Goal: Task Accomplishment & Management: Use online tool/utility

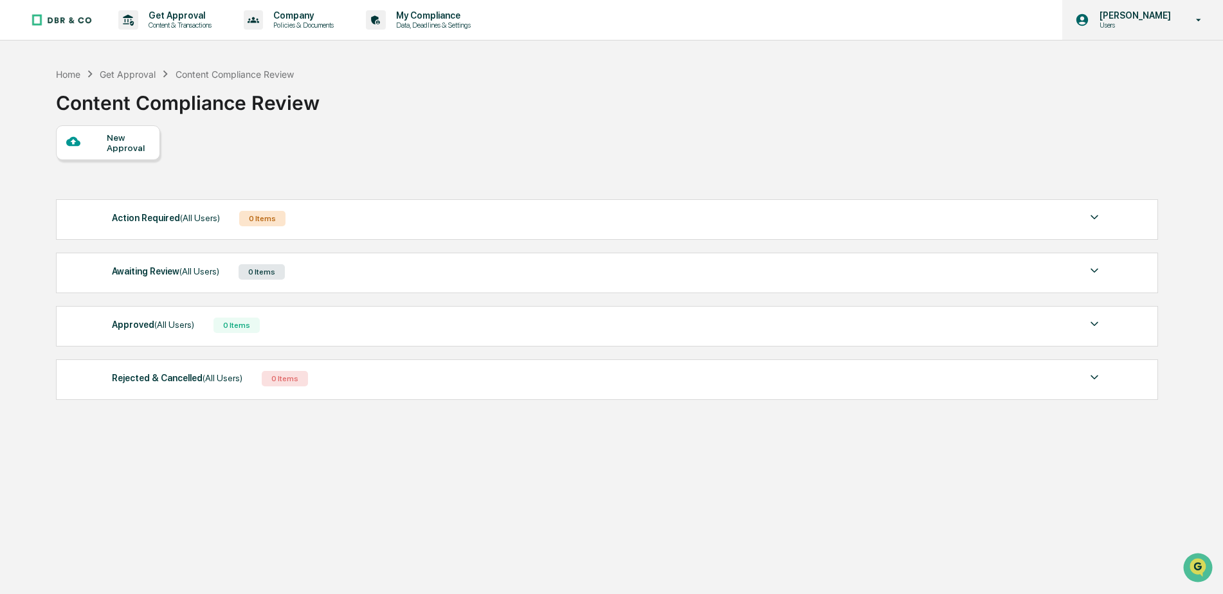
click at [1141, 23] on p "Users" at bounding box center [1133, 25] width 88 height 9
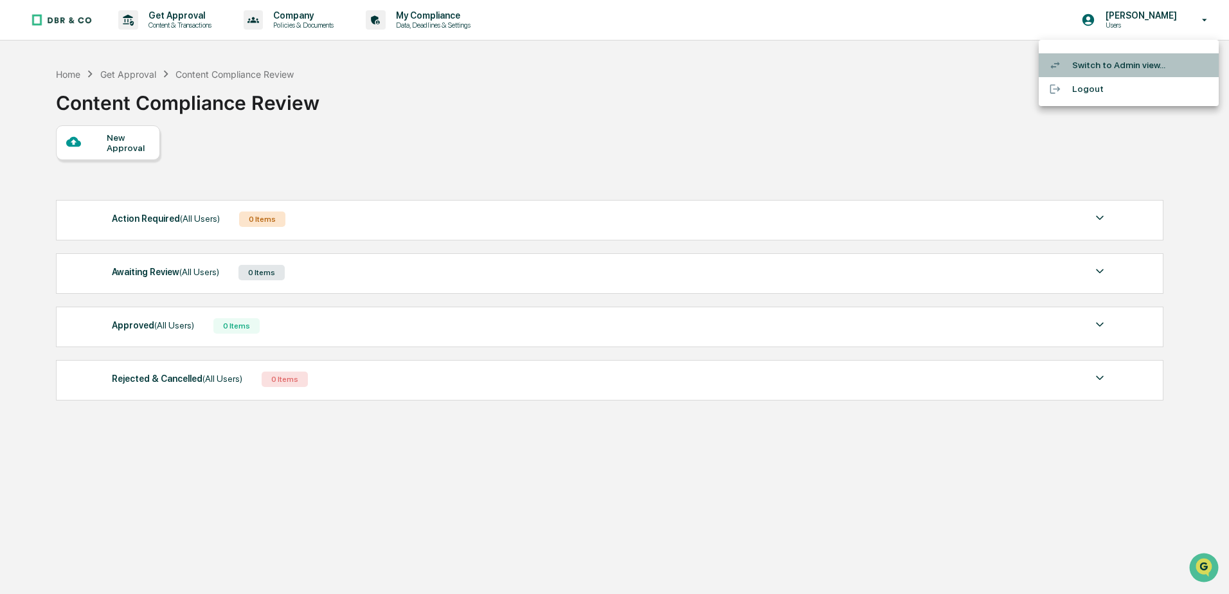
click at [1106, 60] on li "Switch to Admin view..." at bounding box center [1129, 65] width 180 height 24
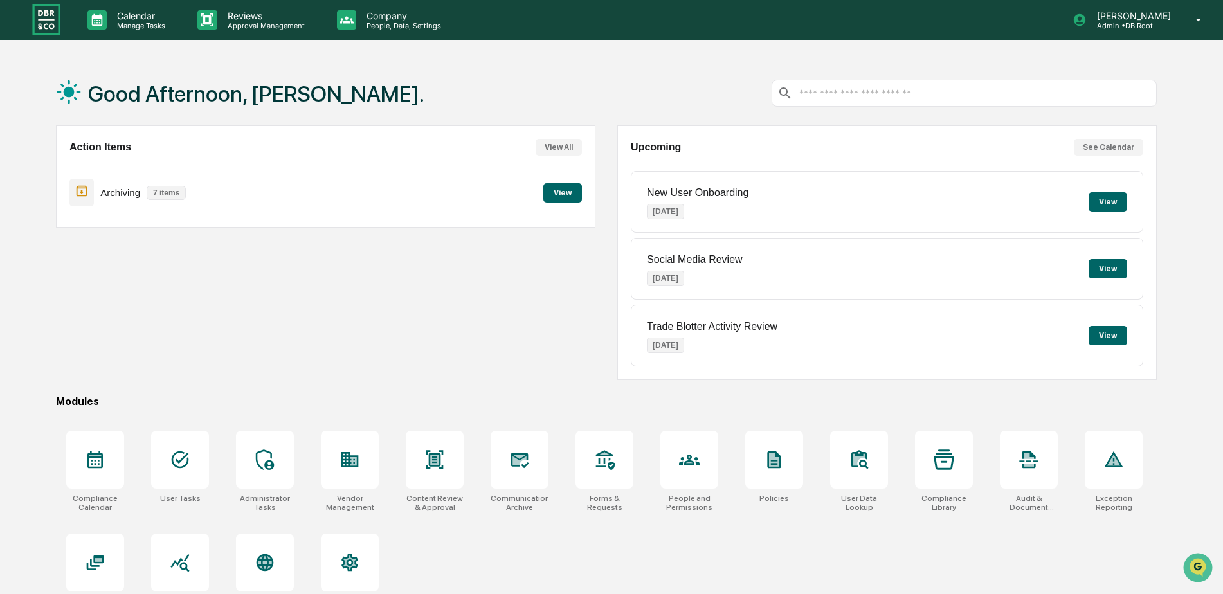
scroll to position [61, 0]
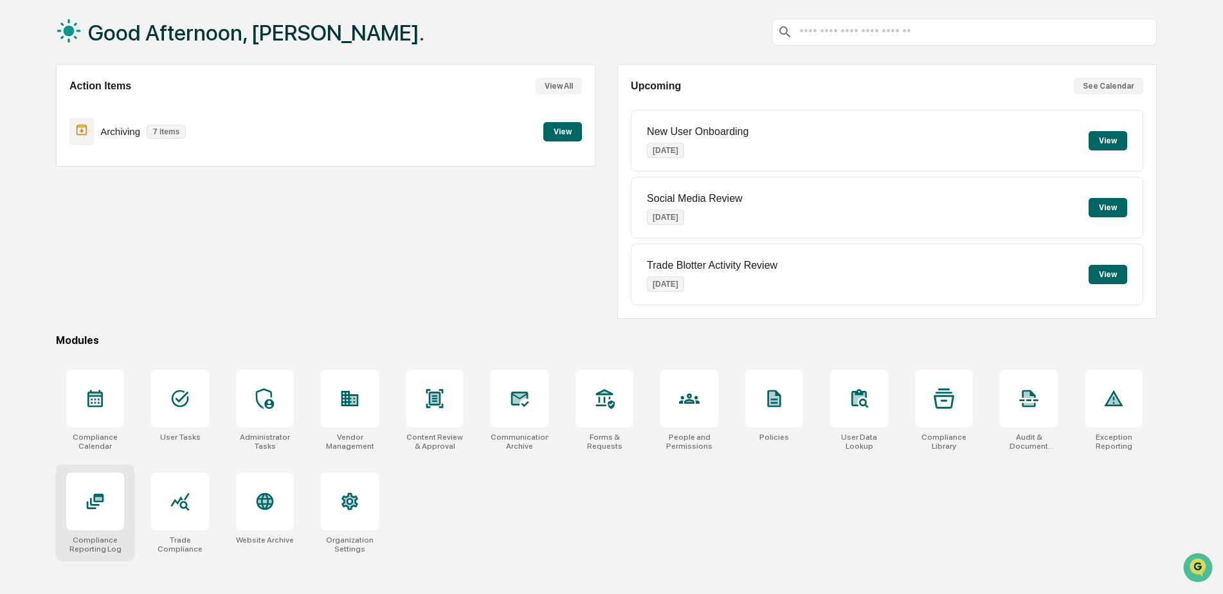
click at [92, 509] on icon at bounding box center [95, 501] width 17 height 15
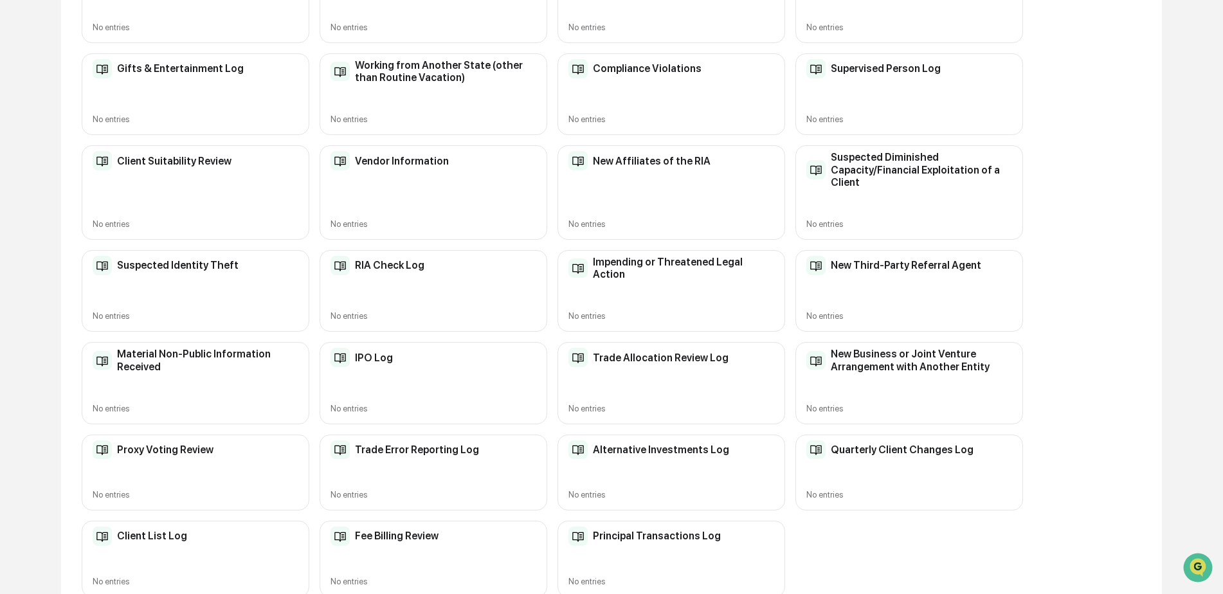
scroll to position [343, 0]
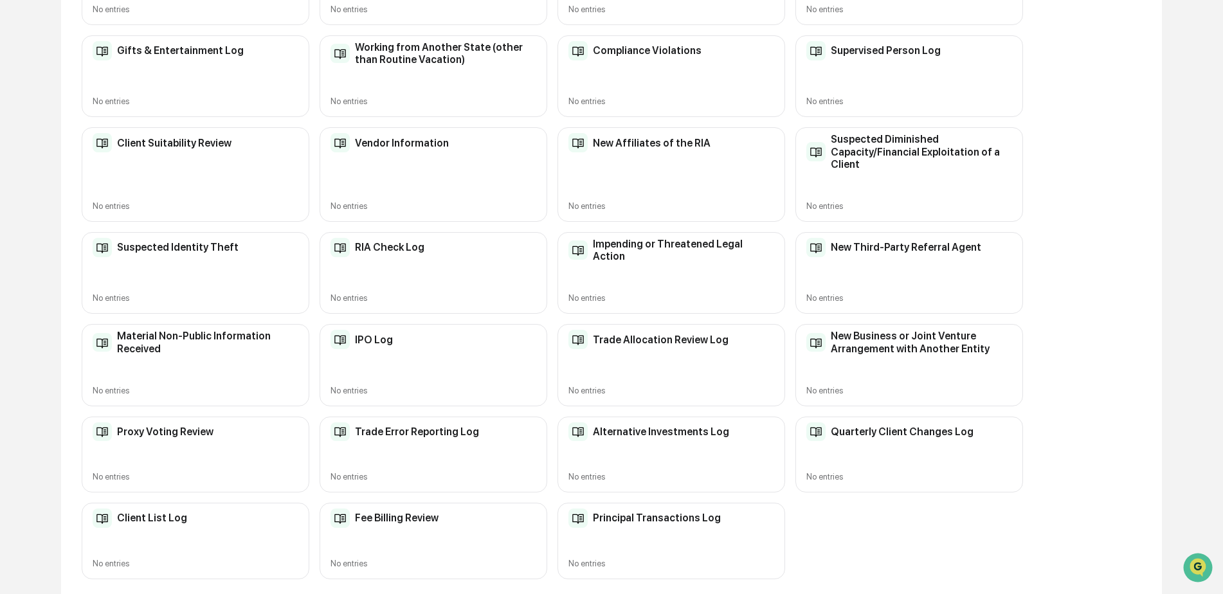
click at [958, 465] on div "Quarterly Client Changes Log No entries" at bounding box center [909, 455] width 228 height 76
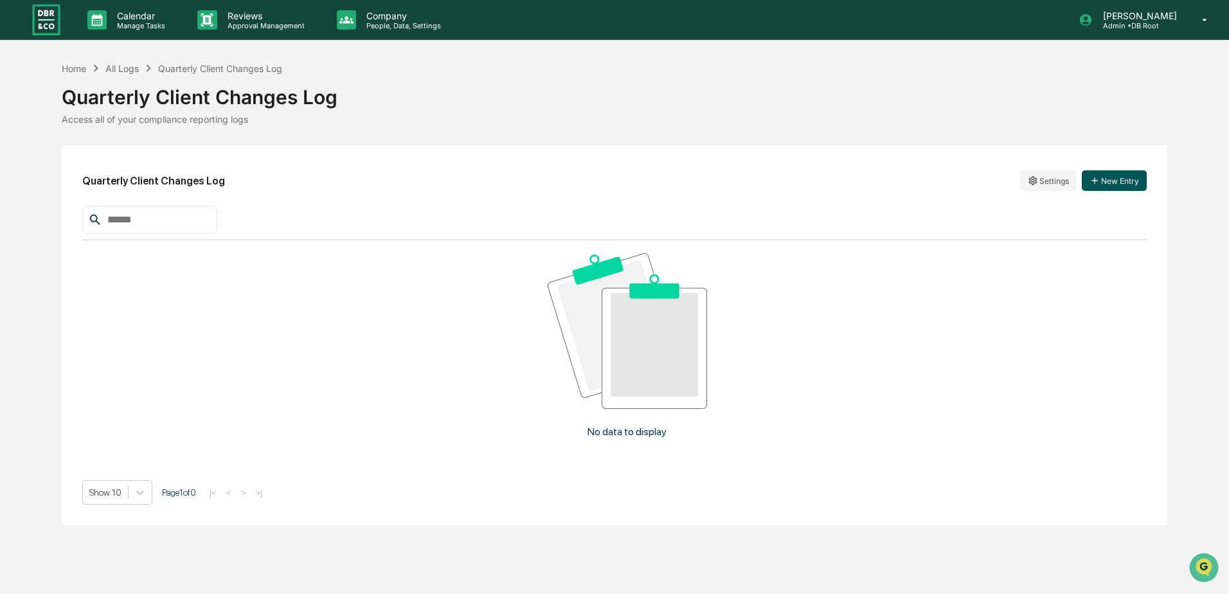
click at [1117, 177] on button "New Entry" at bounding box center [1114, 180] width 65 height 21
click at [1197, 15] on icon at bounding box center [1205, 20] width 22 height 12
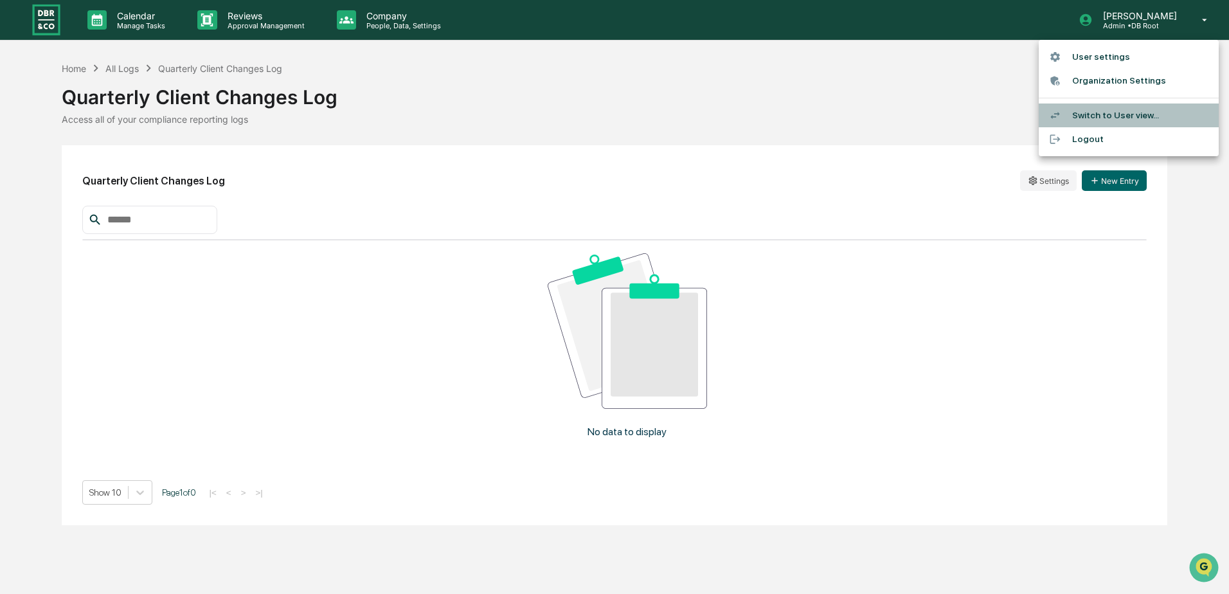
click at [1124, 114] on li "Switch to User view..." at bounding box center [1129, 115] width 180 height 24
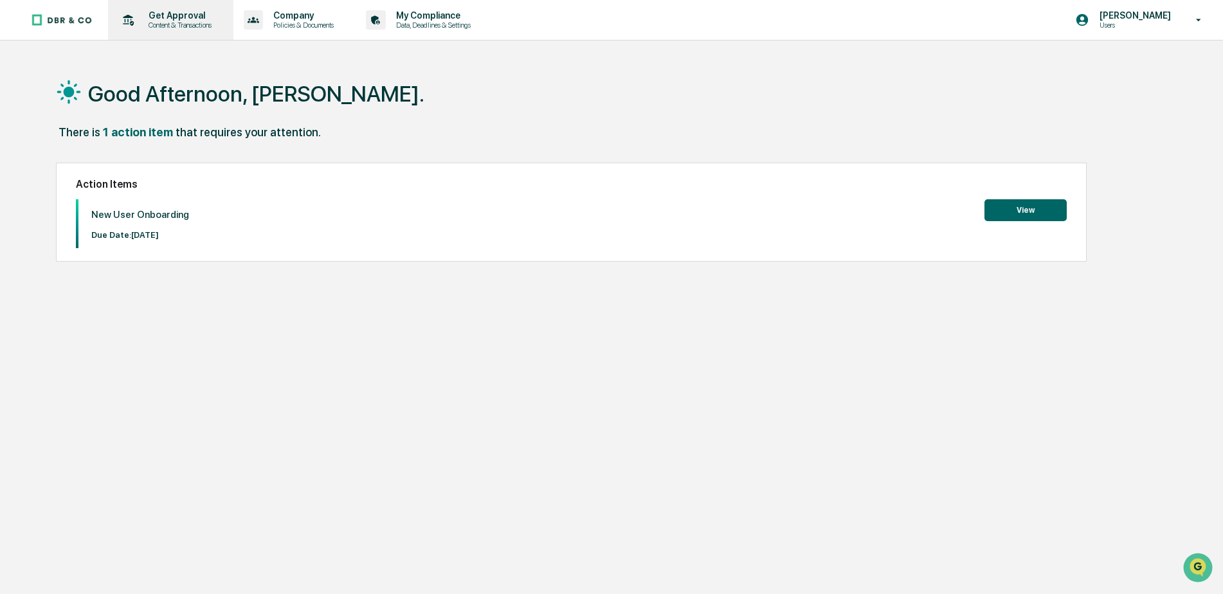
click at [186, 23] on p "Content & Transactions" at bounding box center [178, 25] width 80 height 9
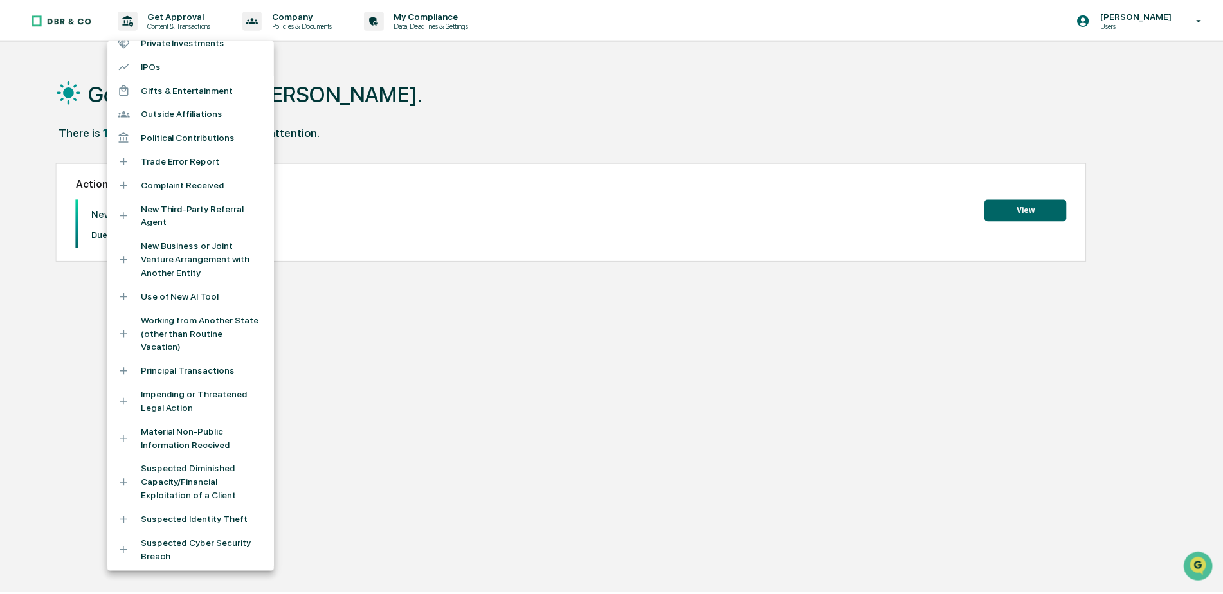
scroll to position [166, 0]
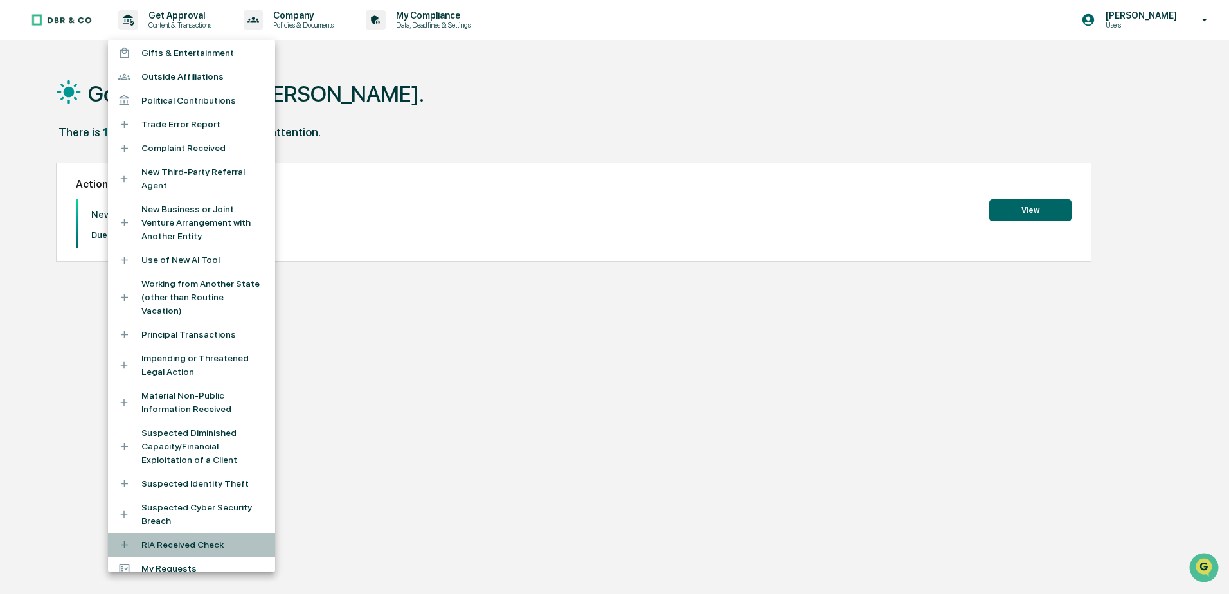
click at [196, 533] on li "RIA Received Check" at bounding box center [191, 545] width 167 height 24
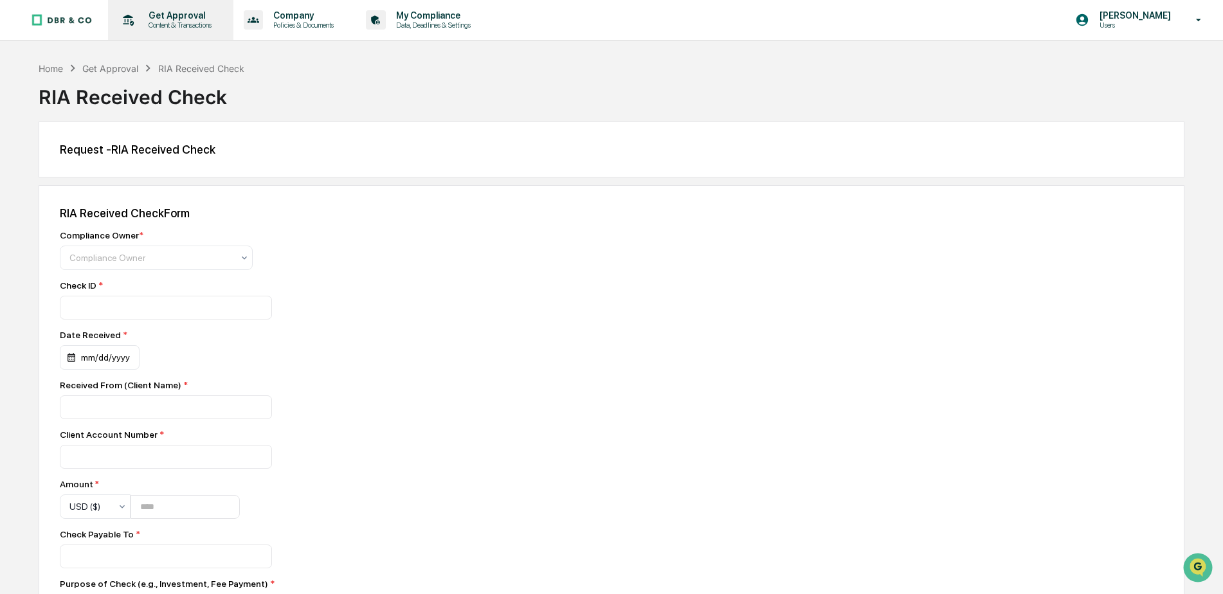
click at [163, 15] on p "Get Approval" at bounding box center [178, 15] width 80 height 10
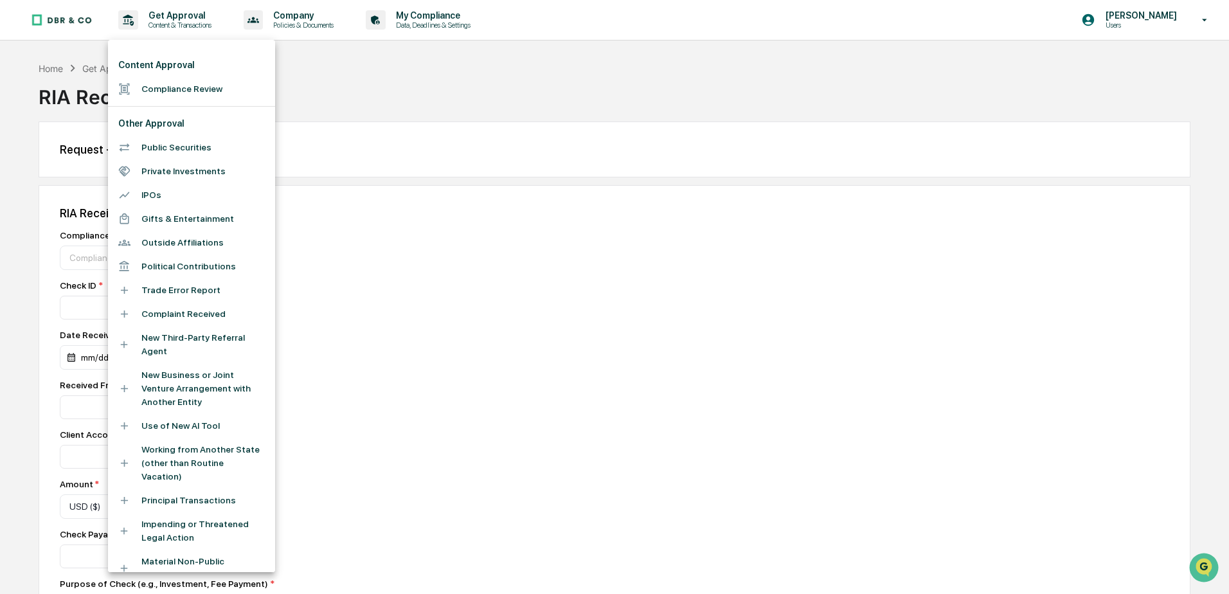
click at [404, 63] on div at bounding box center [614, 297] width 1229 height 594
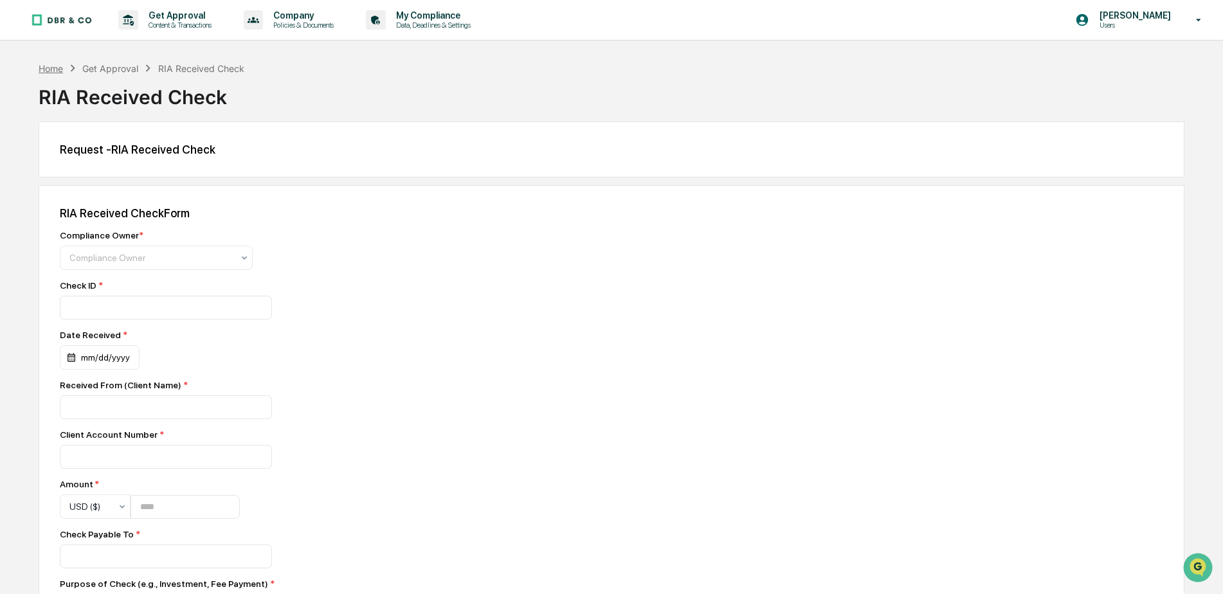
click at [43, 68] on div "Home" at bounding box center [51, 68] width 24 height 11
